Goal: Task Accomplishment & Management: Use online tool/utility

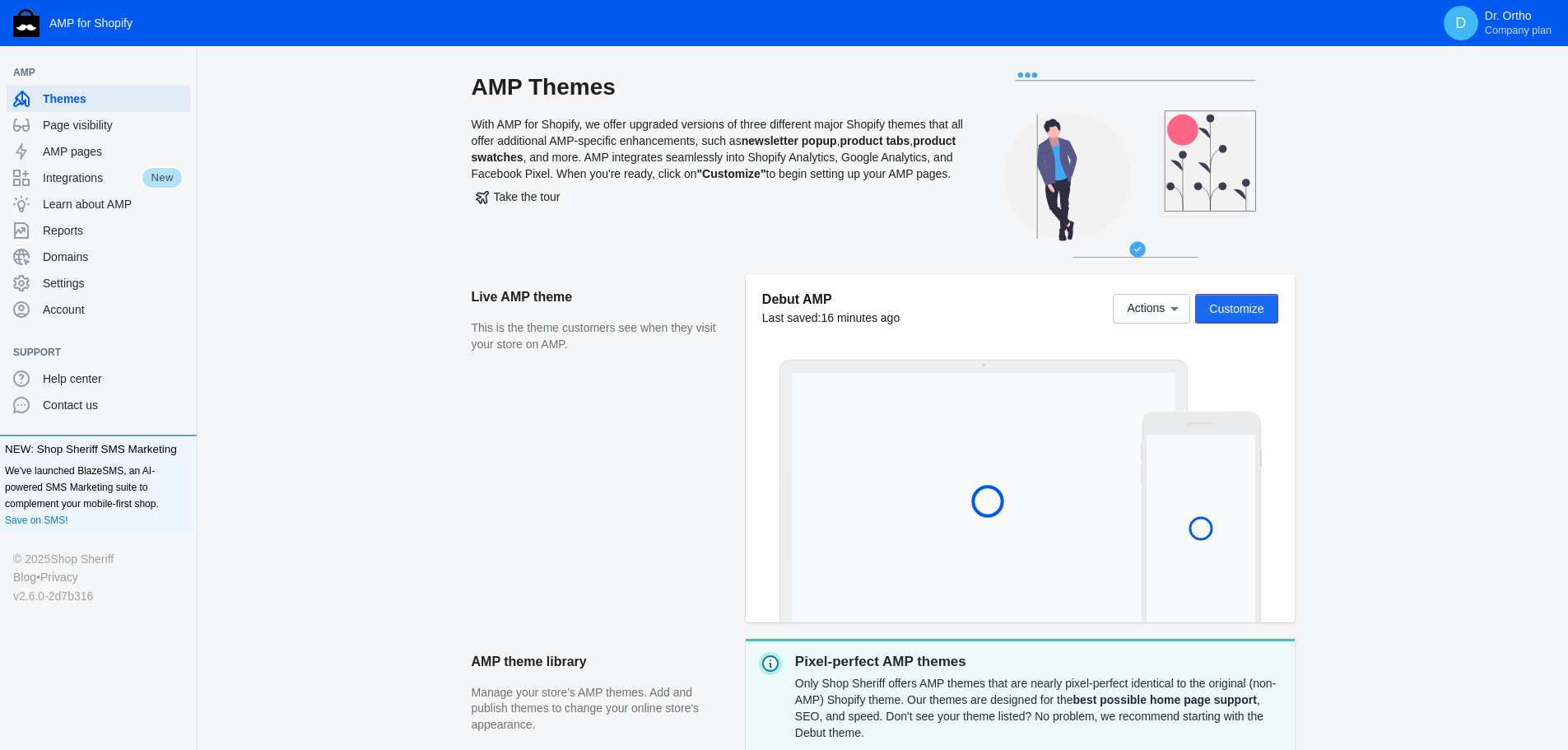
click at [1264, 313] on span "Customize" at bounding box center [1237, 309] width 54 height 13
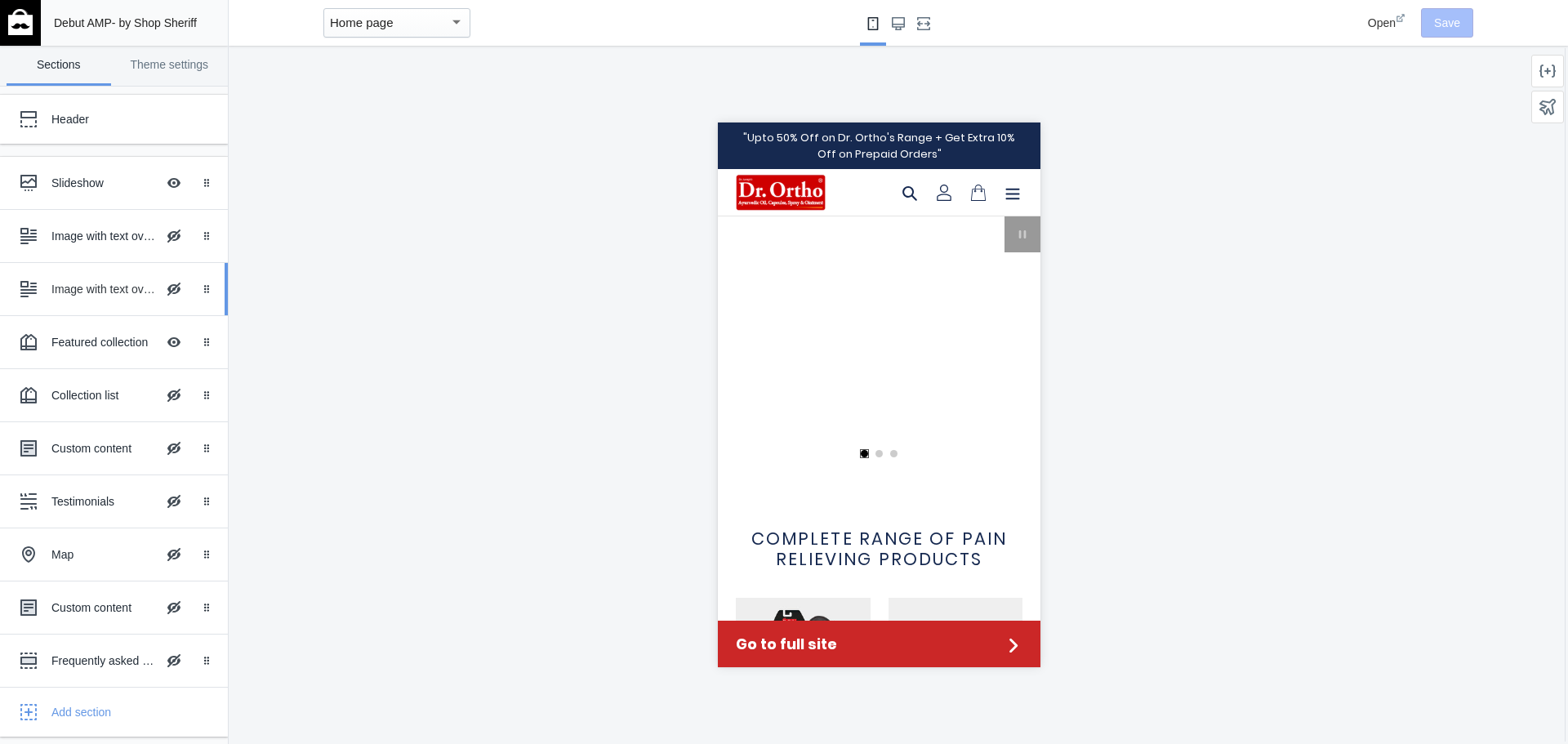
scroll to position [0, 621]
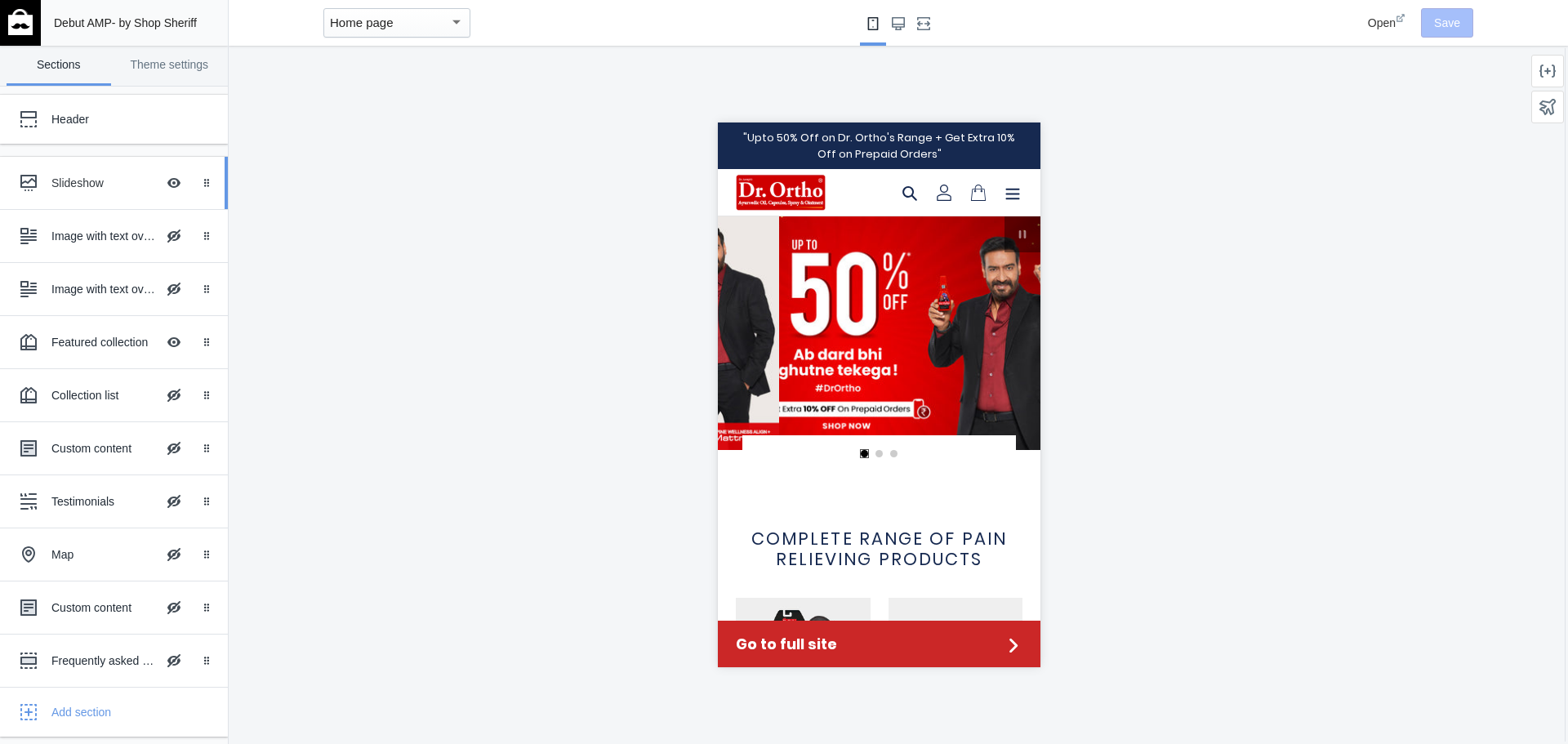
click at [90, 196] on div "Slideshow Hide Image with text overlay" at bounding box center [102, 182] width 180 height 36
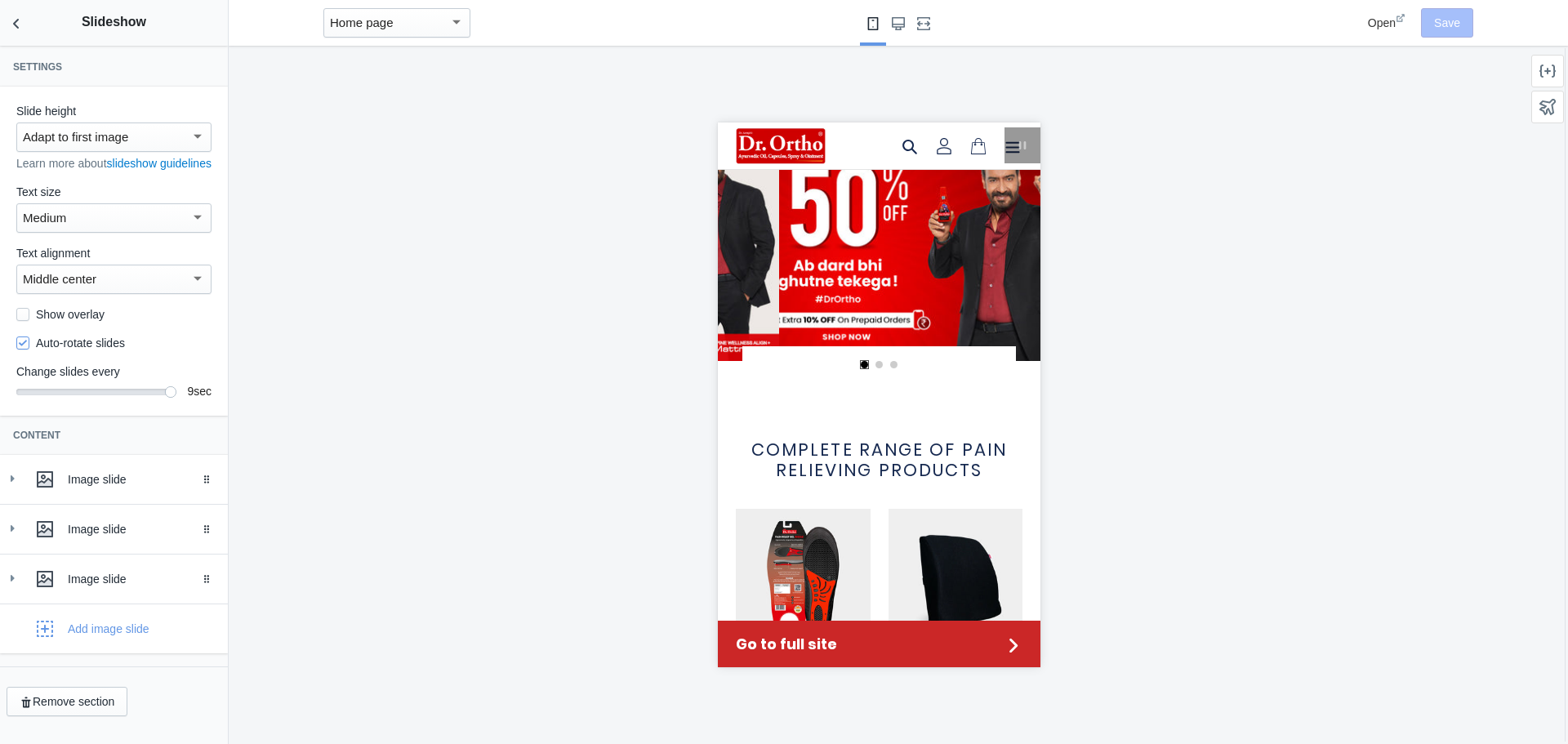
scroll to position [94, 0]
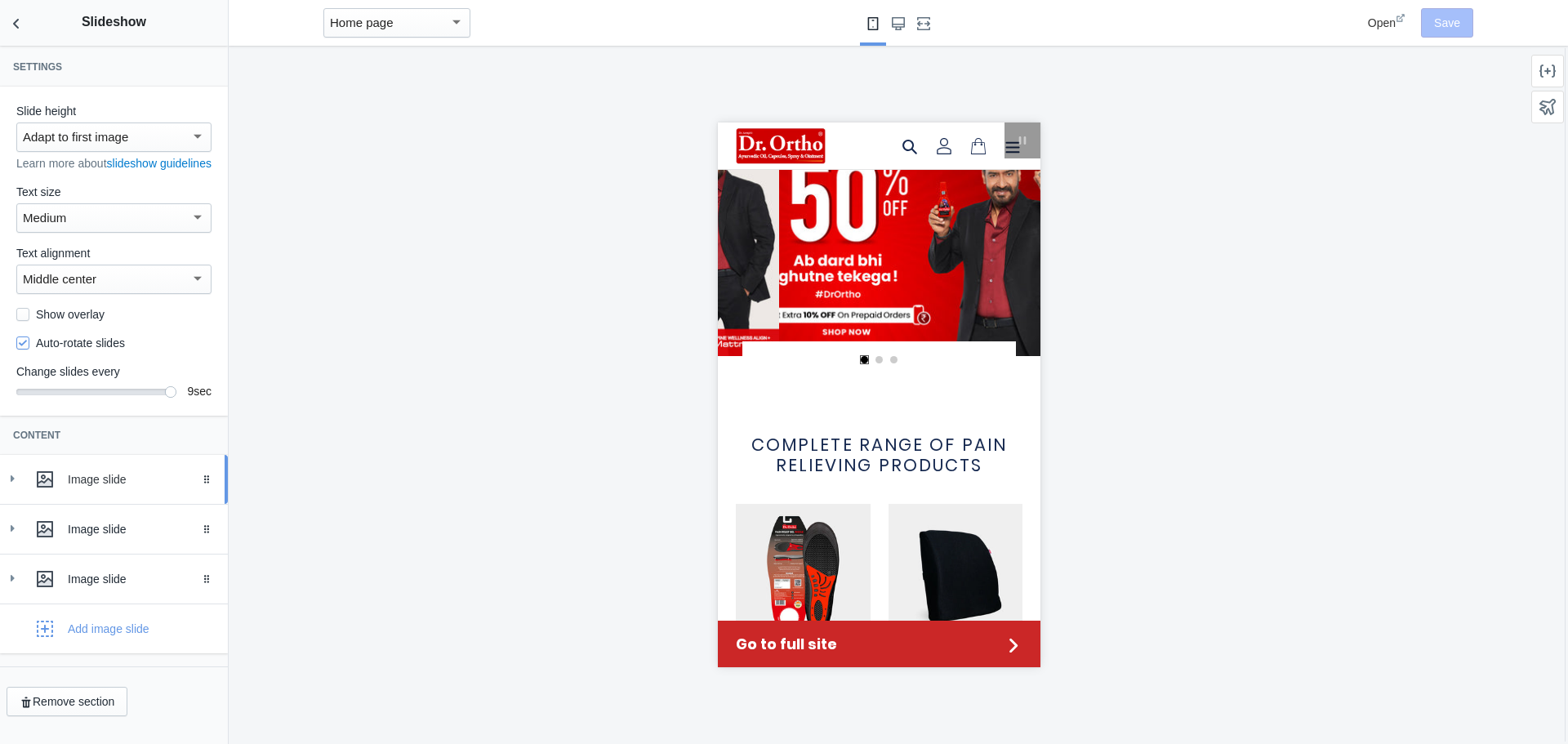
click at [10, 487] on icon at bounding box center [13, 479] width 17 height 17
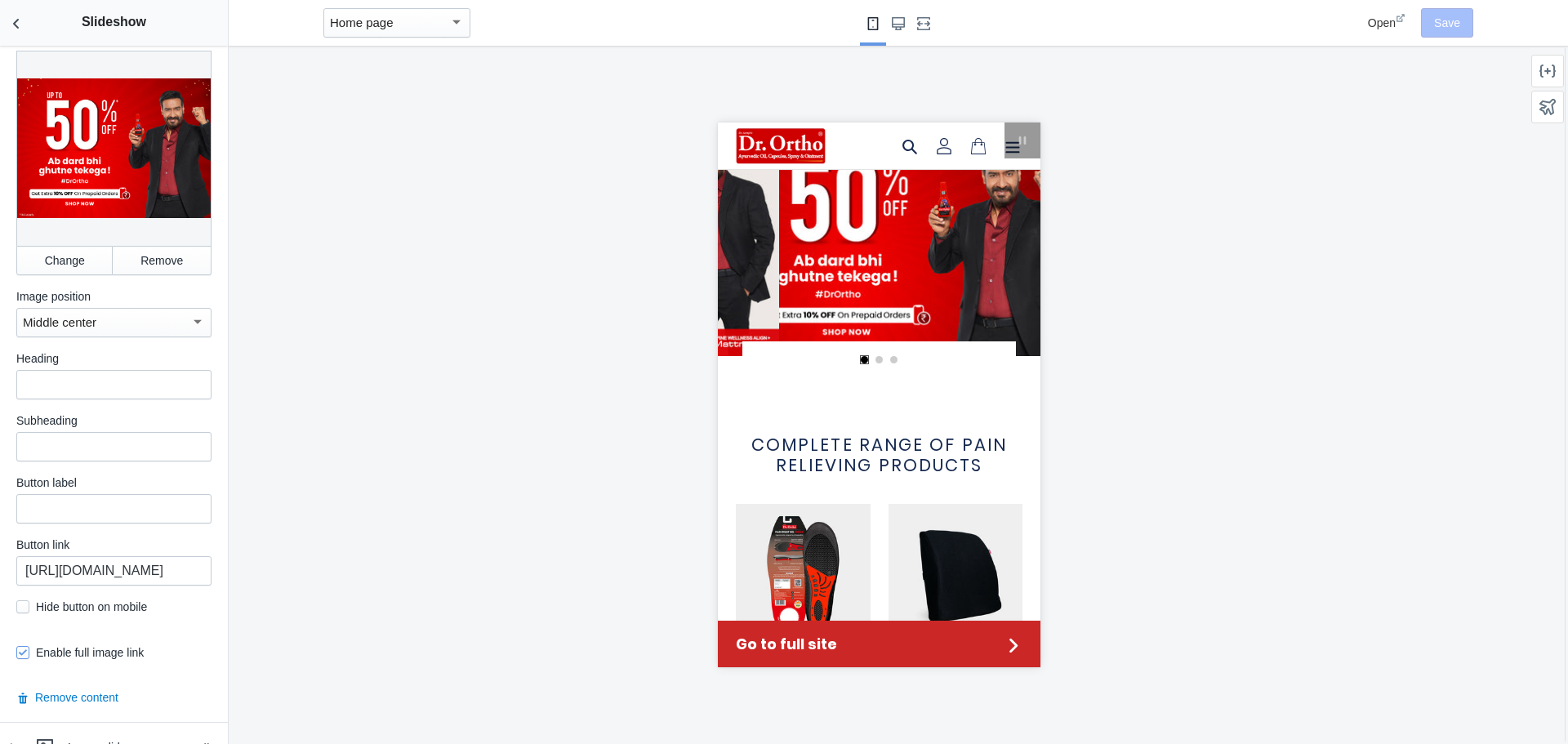
scroll to position [701, 0]
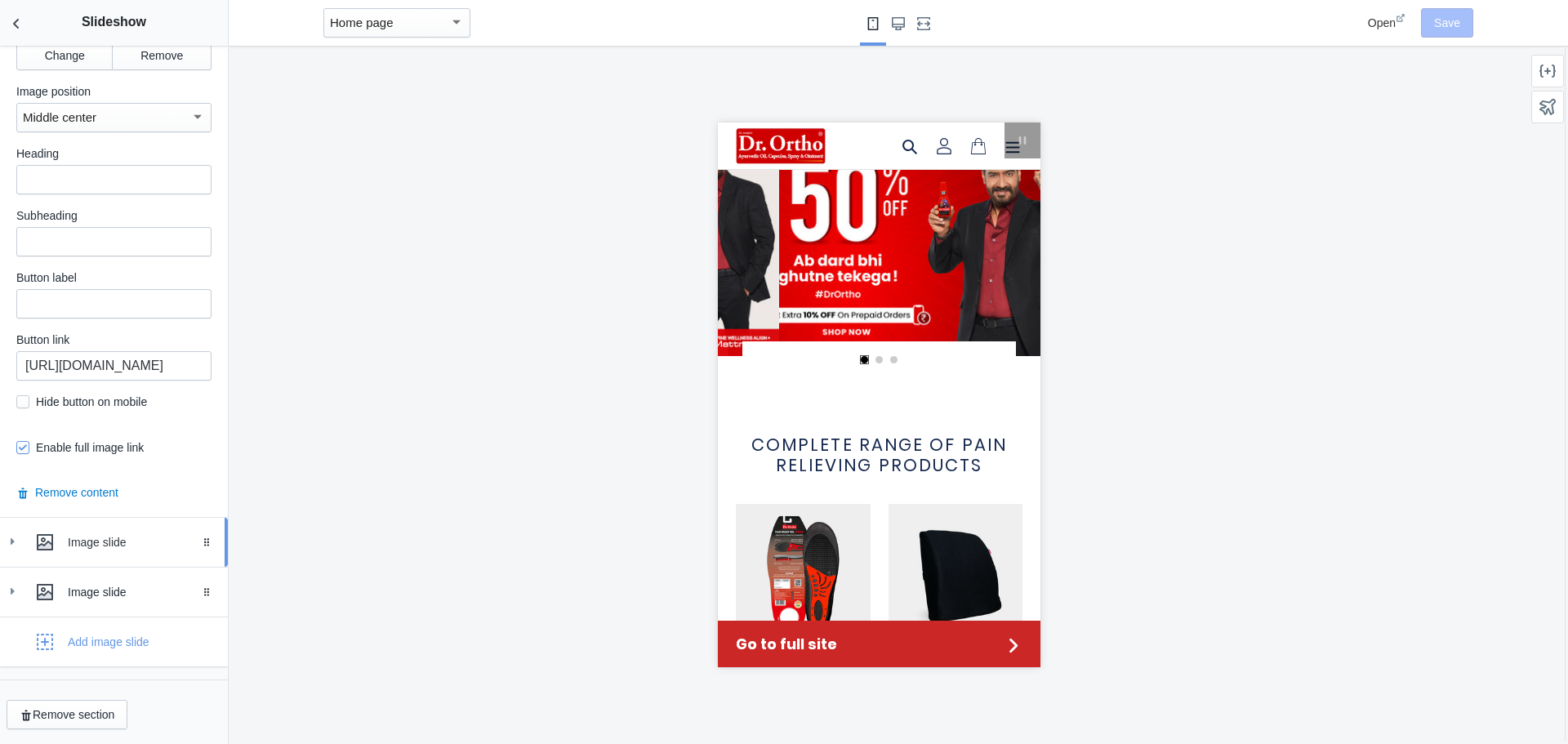
click at [20, 543] on div "Image slide" at bounding box center [114, 542] width 203 height 33
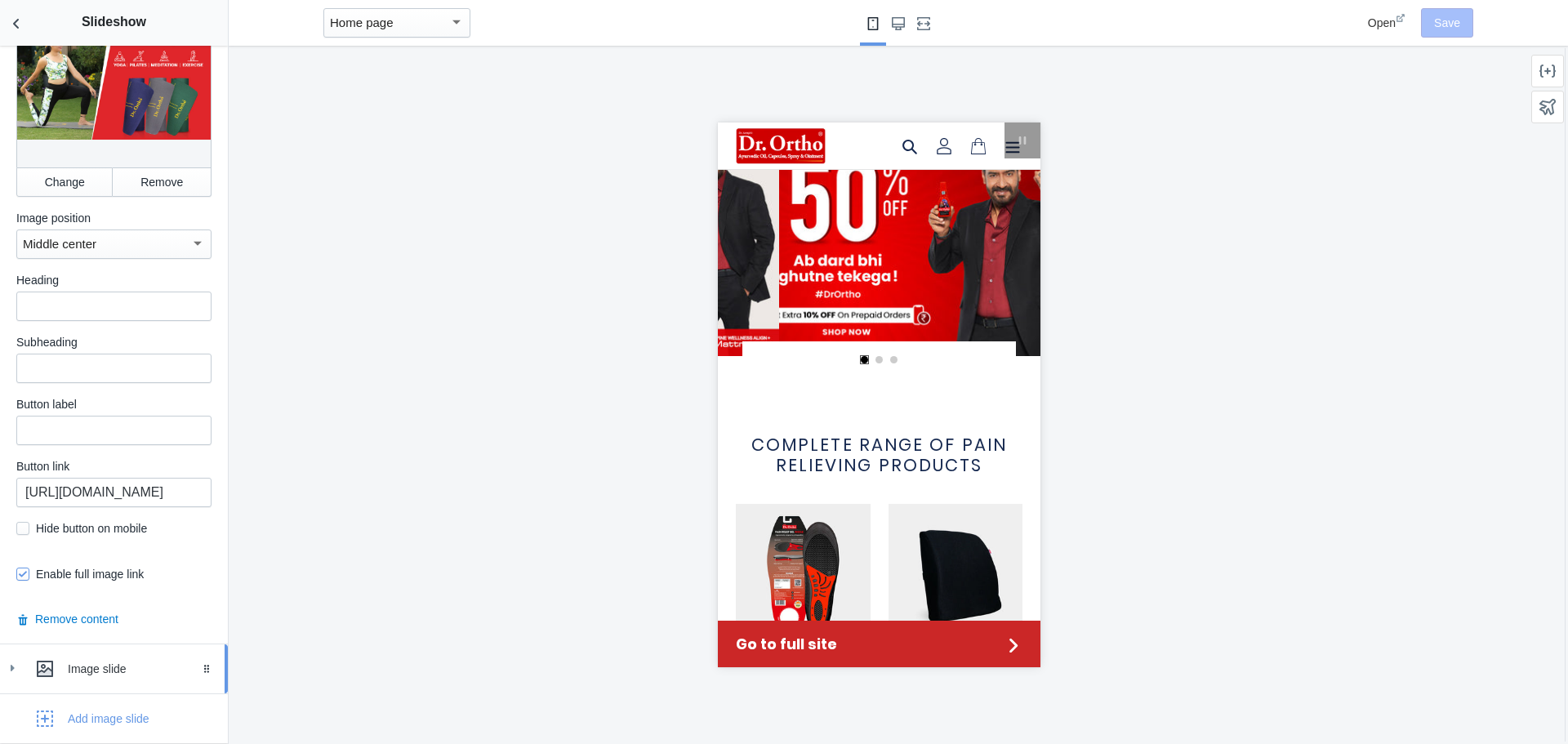
scroll to position [1398, 0]
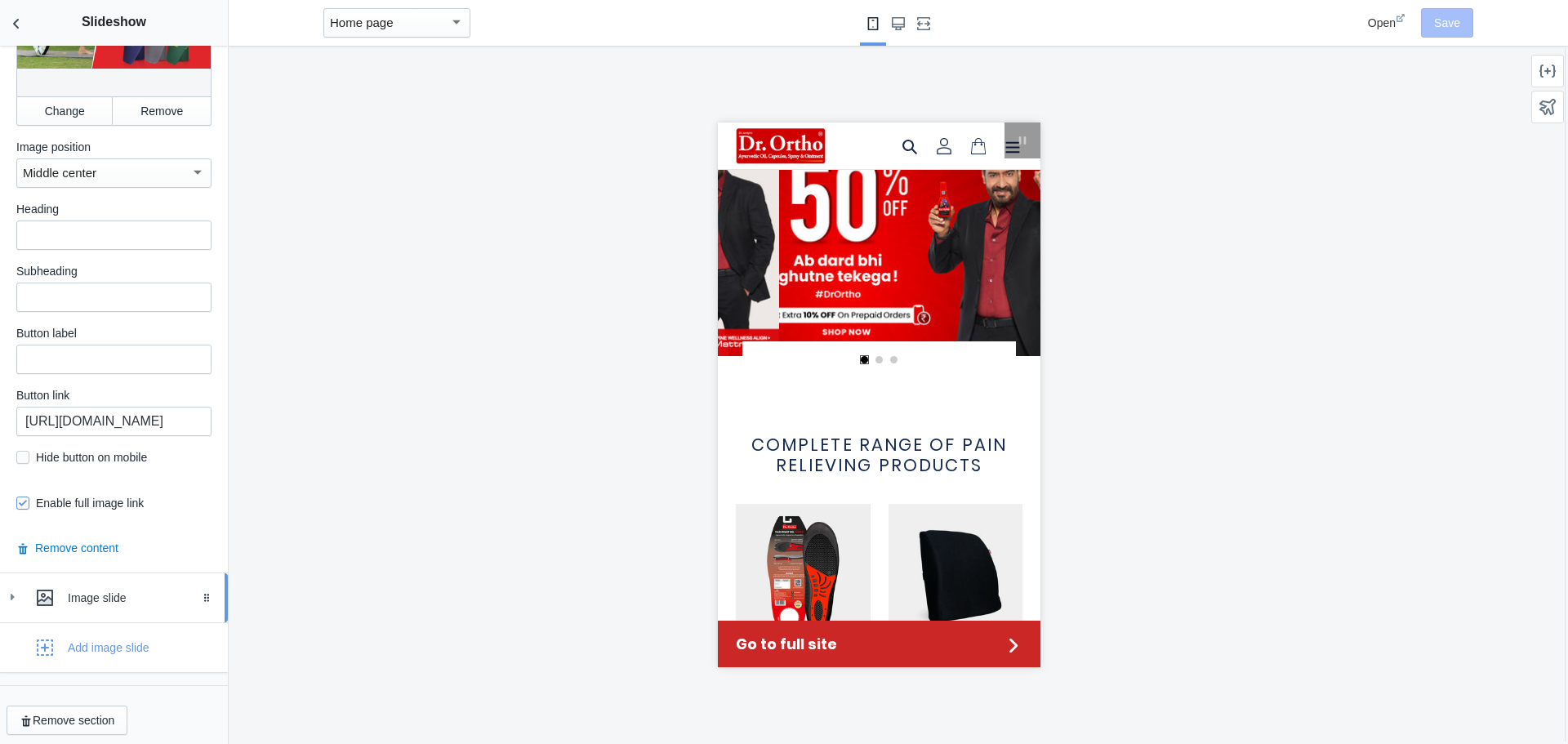
click at [36, 603] on div at bounding box center [44, 598] width 33 height 33
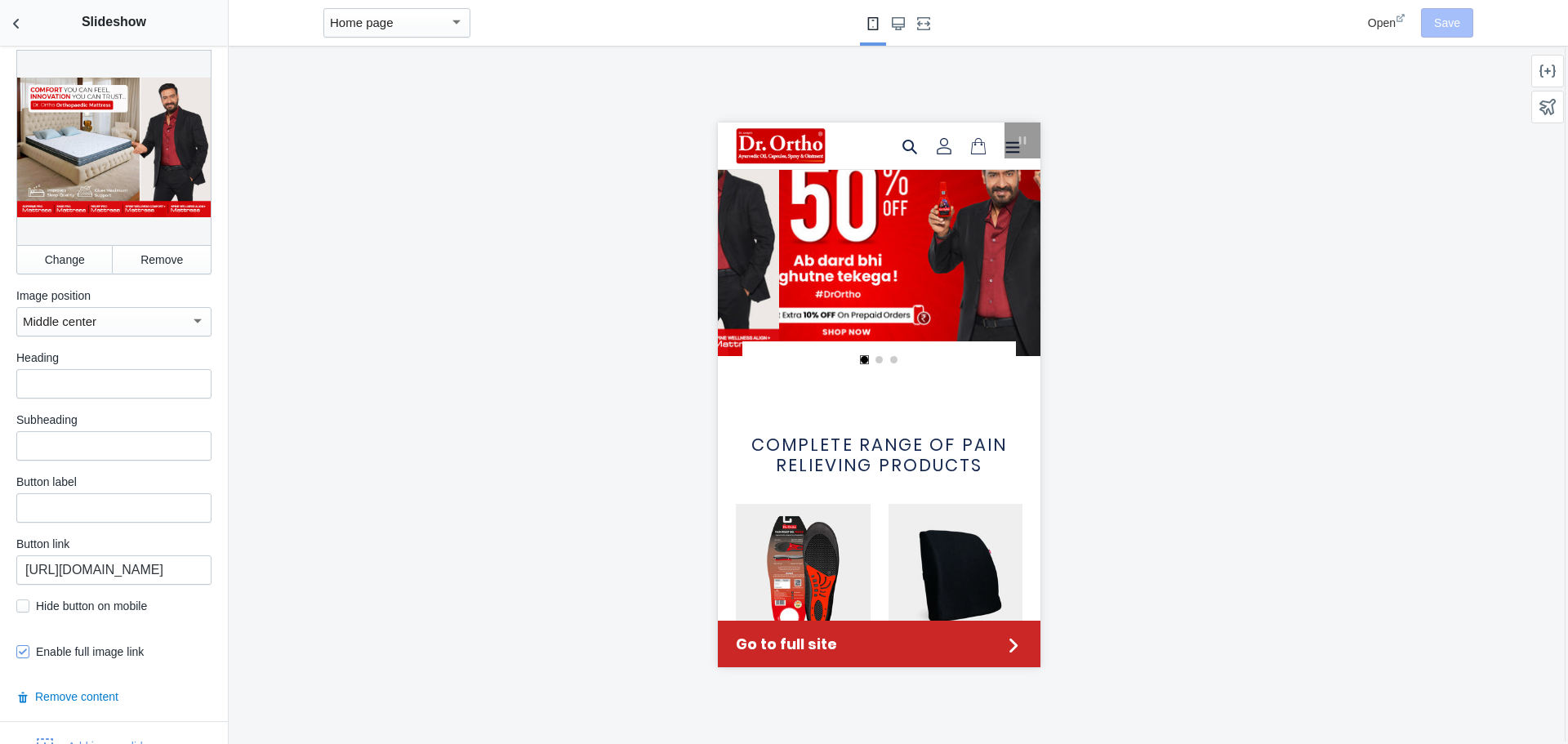
scroll to position [2094, 0]
